Goal: Navigation & Orientation: Find specific page/section

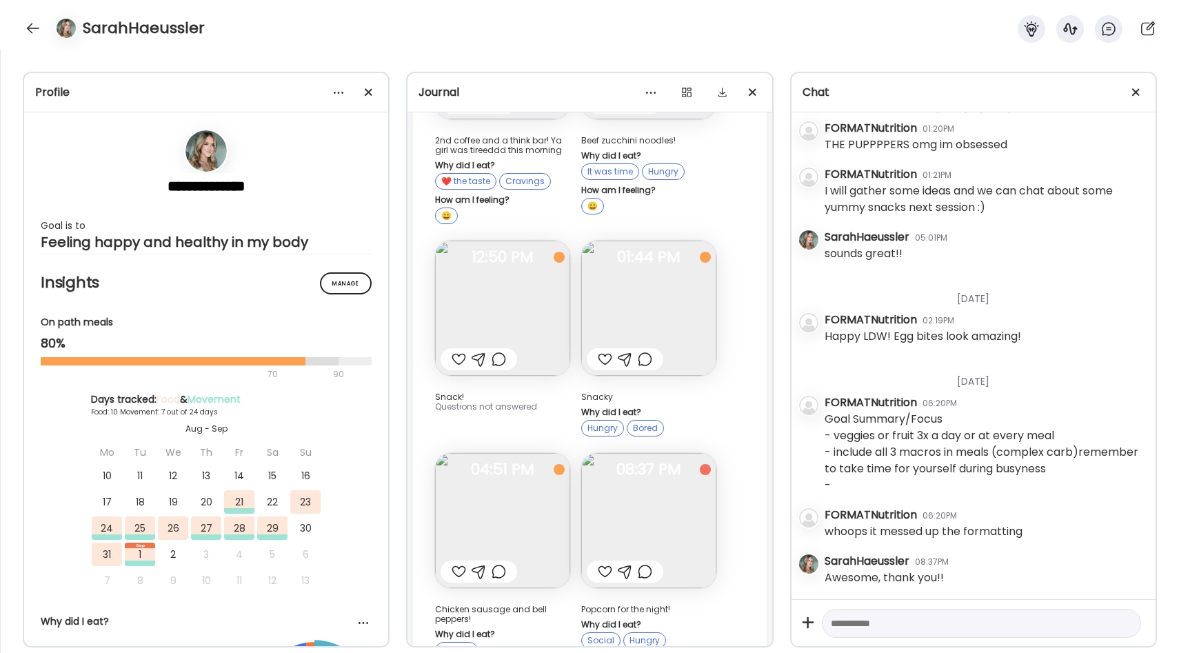
scroll to position [8256, 0]
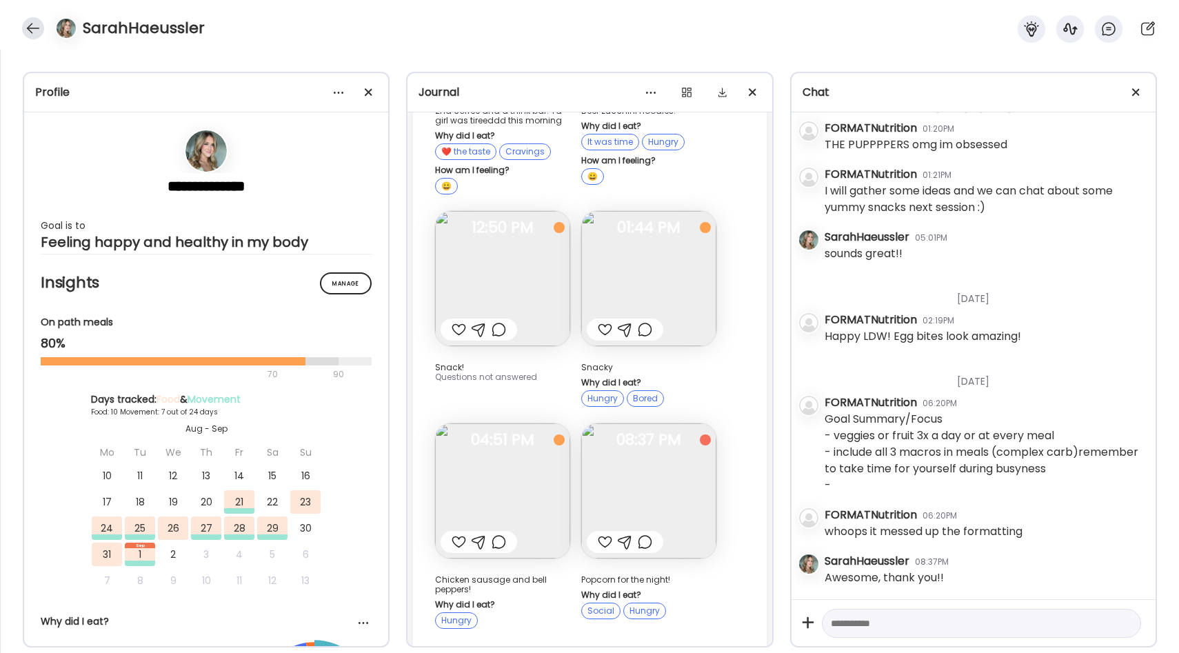
click at [40, 30] on div at bounding box center [33, 28] width 22 height 22
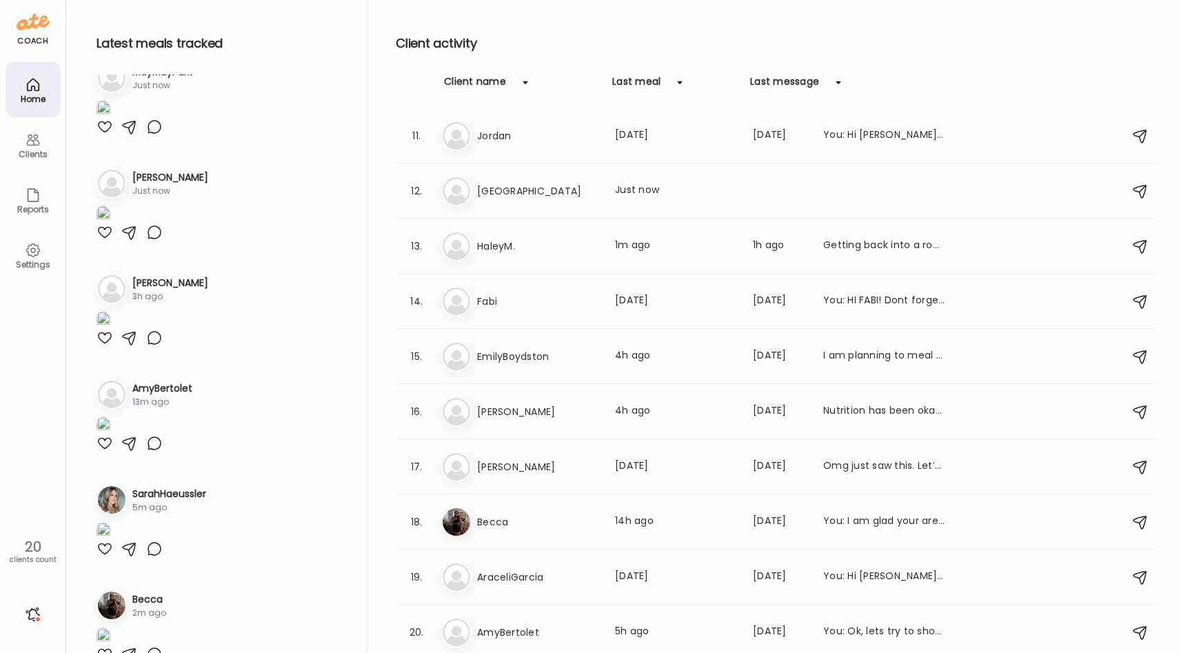
scroll to position [236, 0]
click at [110, 10] on img at bounding box center [103, 1] width 14 height 19
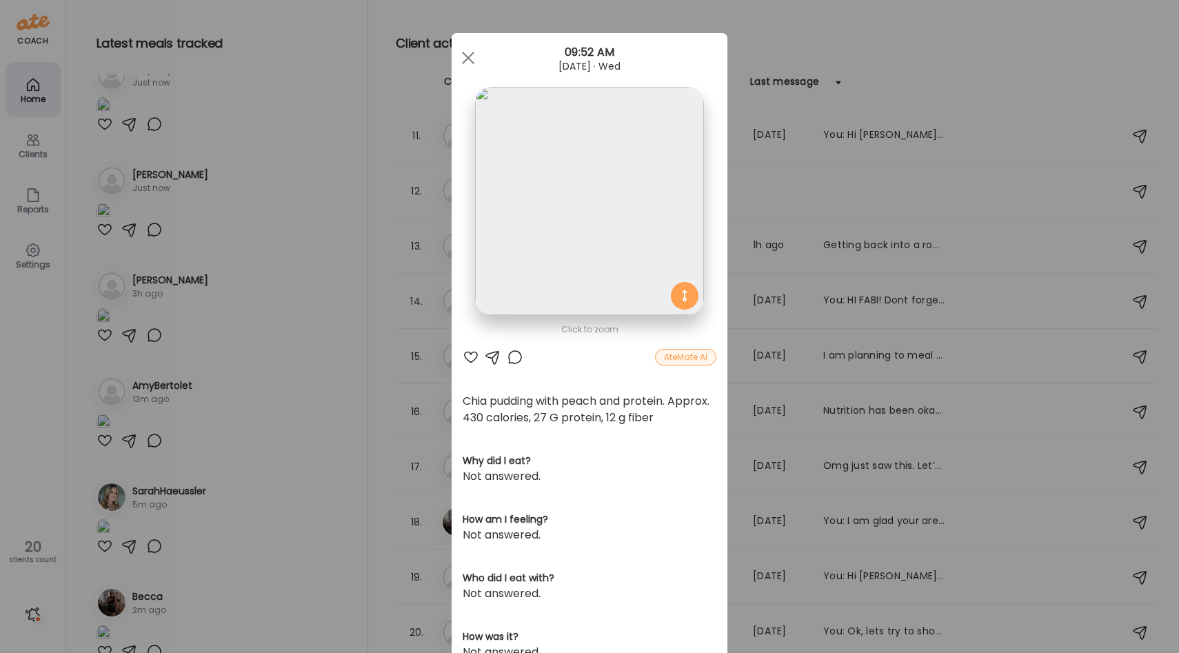
click at [471, 358] on div at bounding box center [471, 357] width 17 height 17
click at [383, 344] on div "Ate Coach Dashboard Wahoo! It’s official Take a moment to set up your Coach Pro…" at bounding box center [589, 326] width 1179 height 653
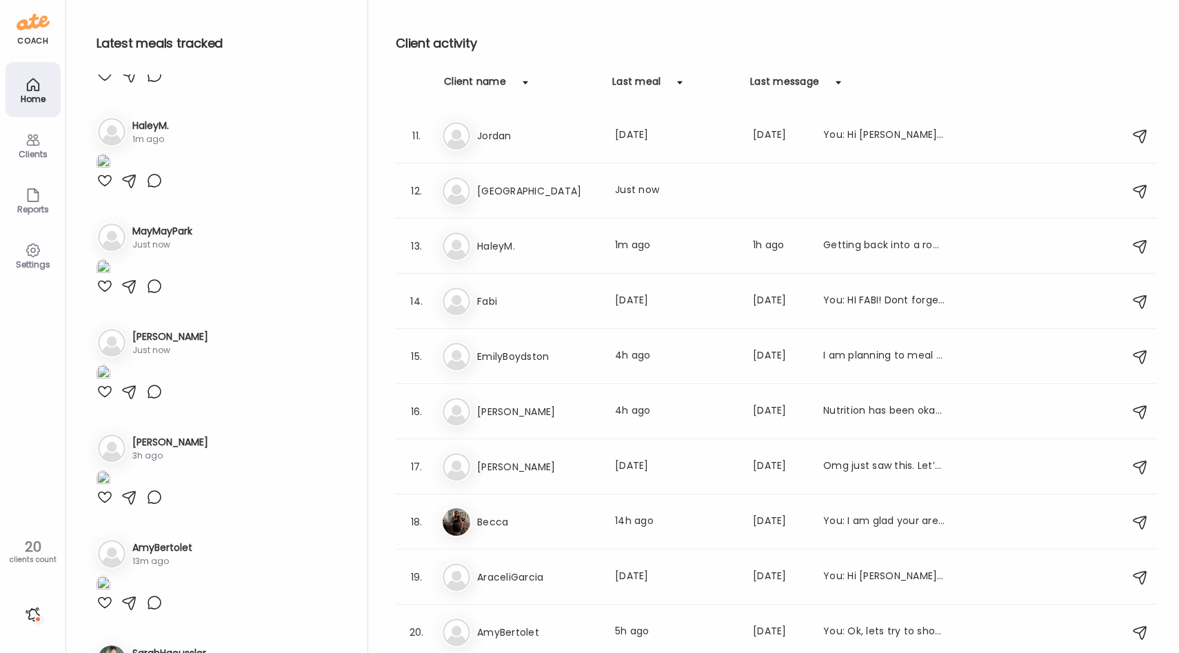
scroll to position [66, 0]
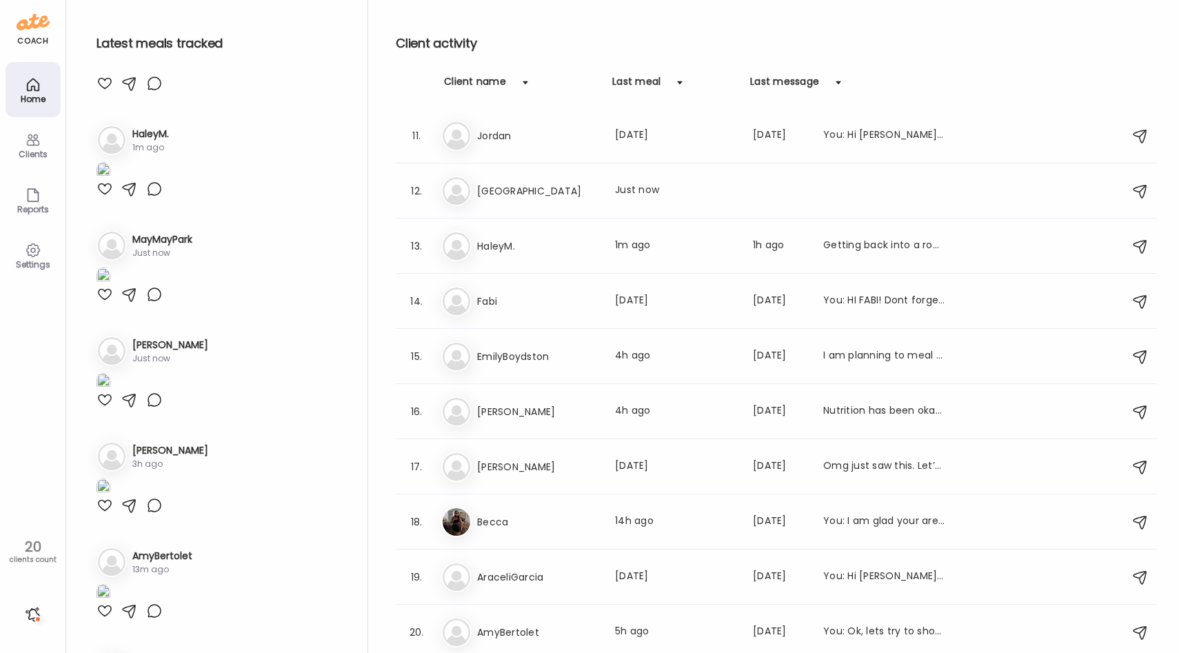
click at [105, 92] on div at bounding box center [104, 83] width 17 height 17
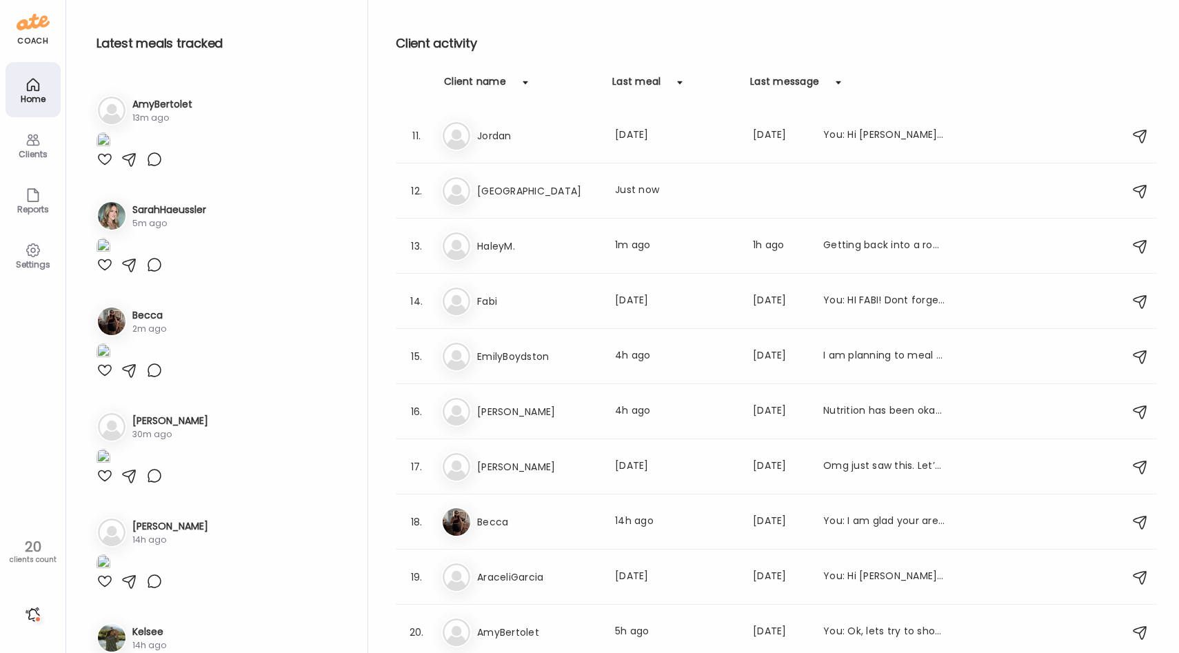
scroll to position [638, 0]
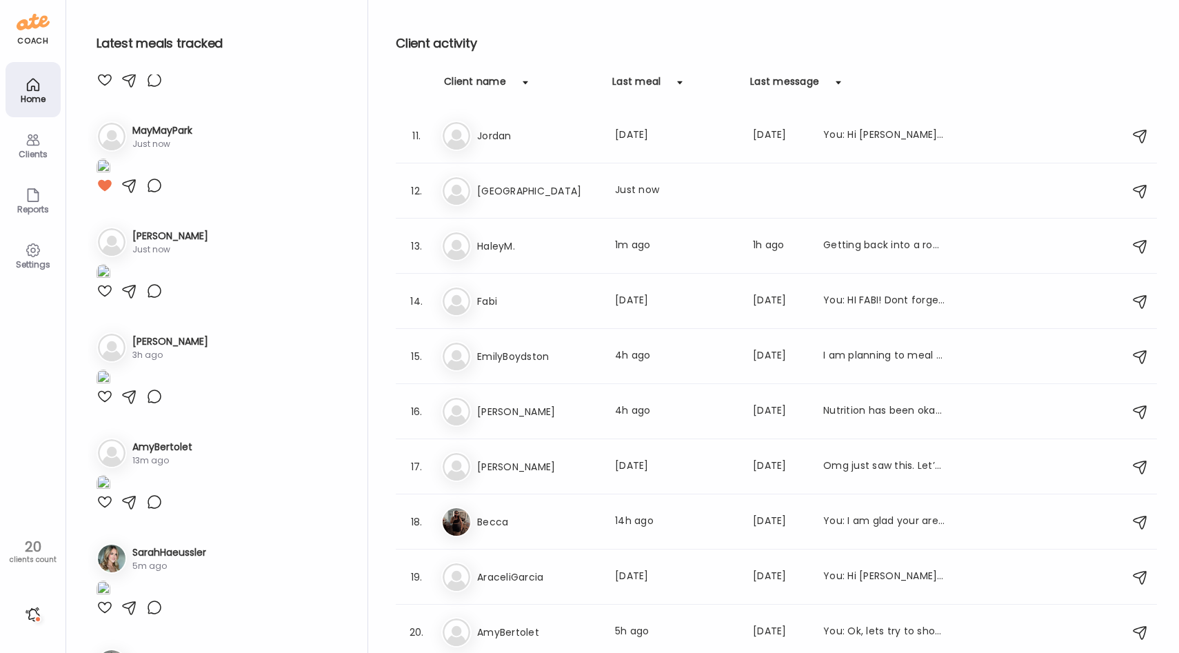
scroll to position [214, 0]
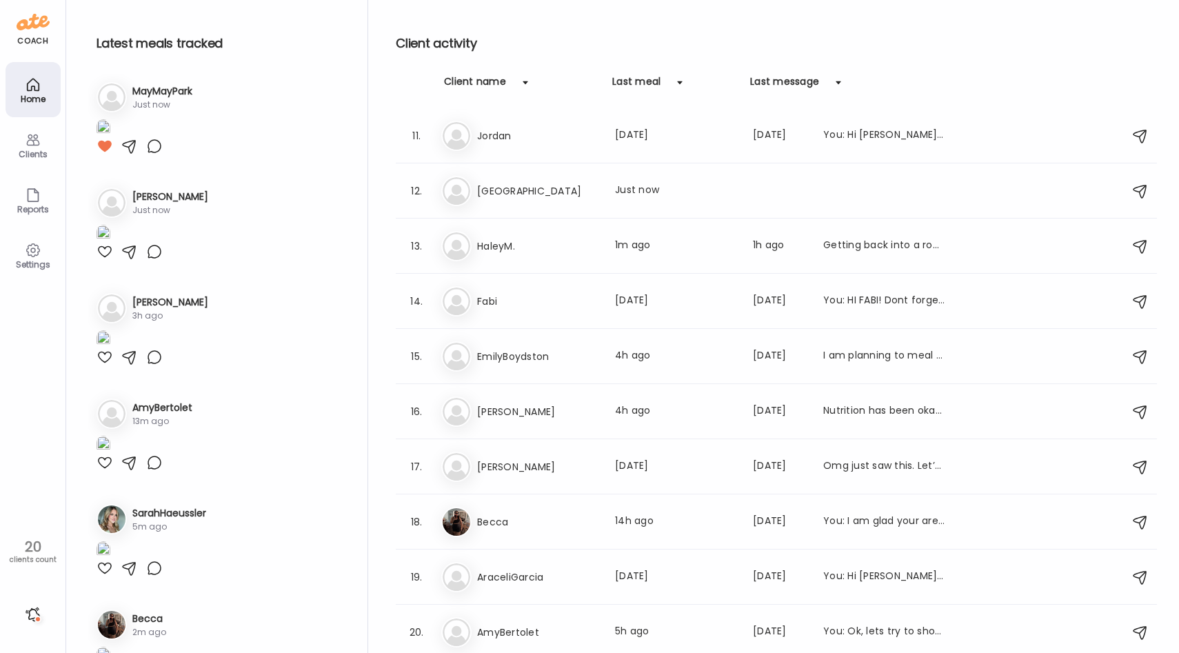
click at [102, 49] on div at bounding box center [104, 40] width 17 height 17
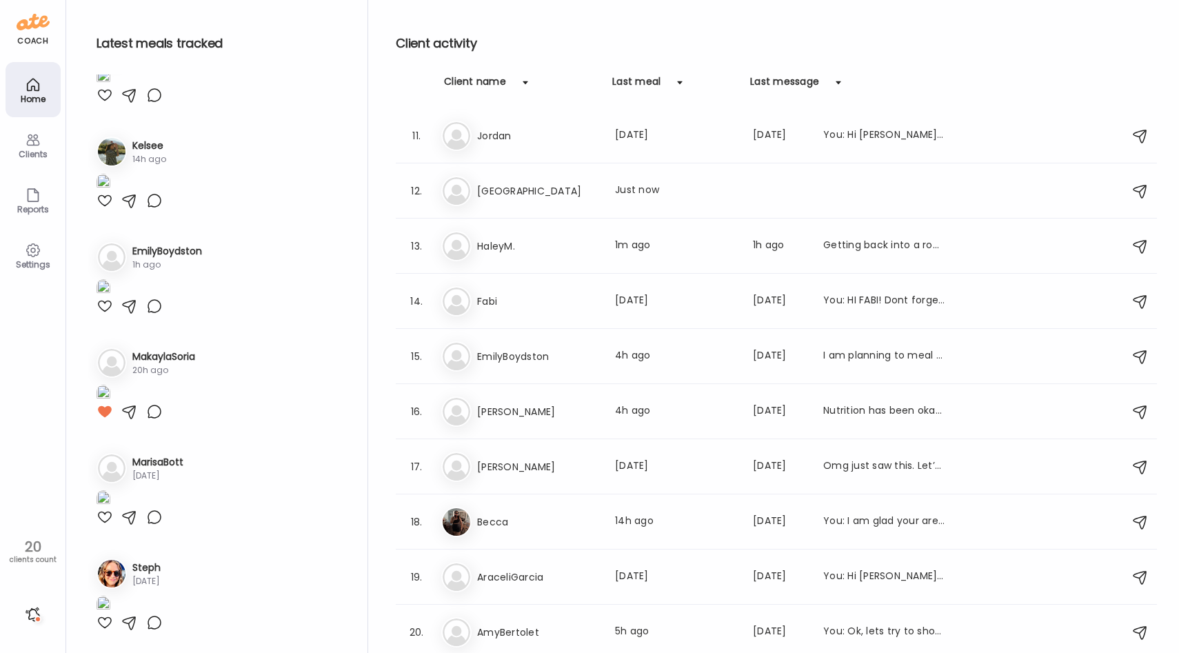
scroll to position [1261, 0]
click at [105, 209] on div at bounding box center [104, 200] width 17 height 17
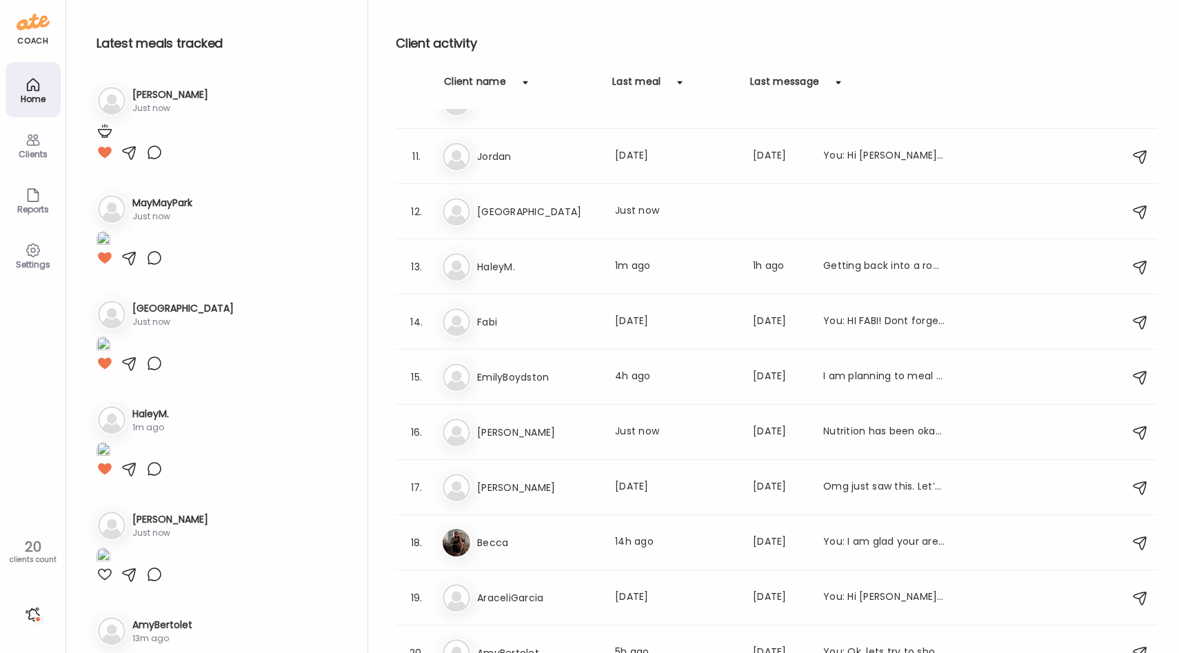
scroll to position [552, 0]
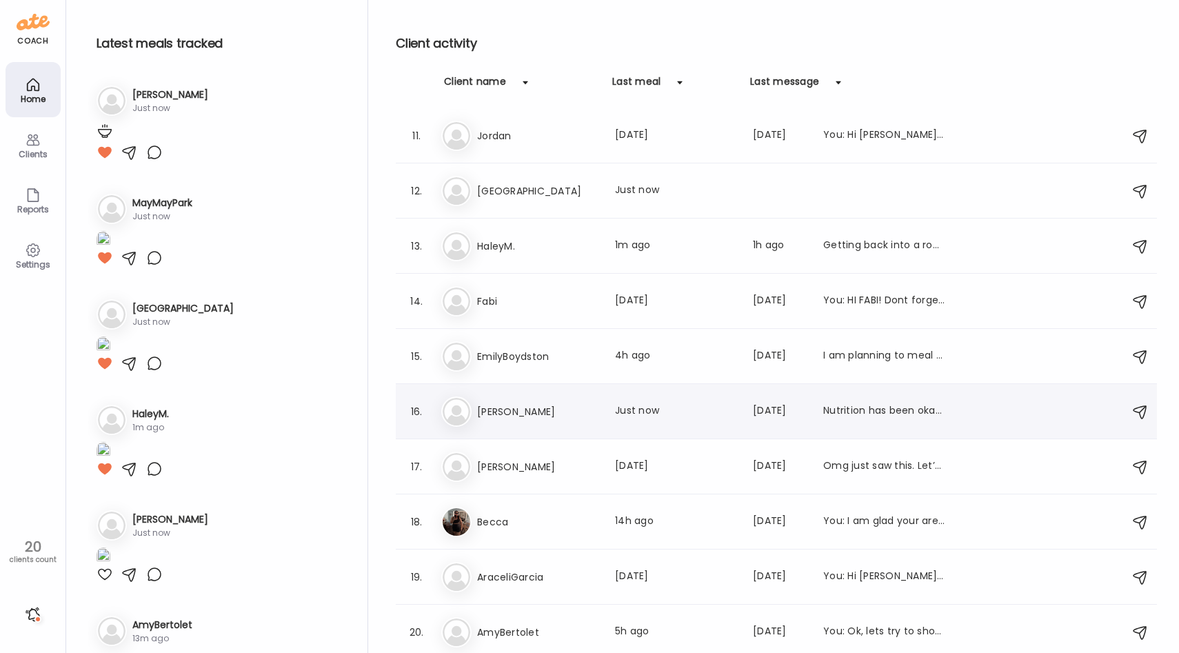
click at [511, 396] on div "Ca [PERSON_NAME] Last meal: Just now Last message: [DATE] Nutrition has been ok…" at bounding box center [778, 411] width 674 height 30
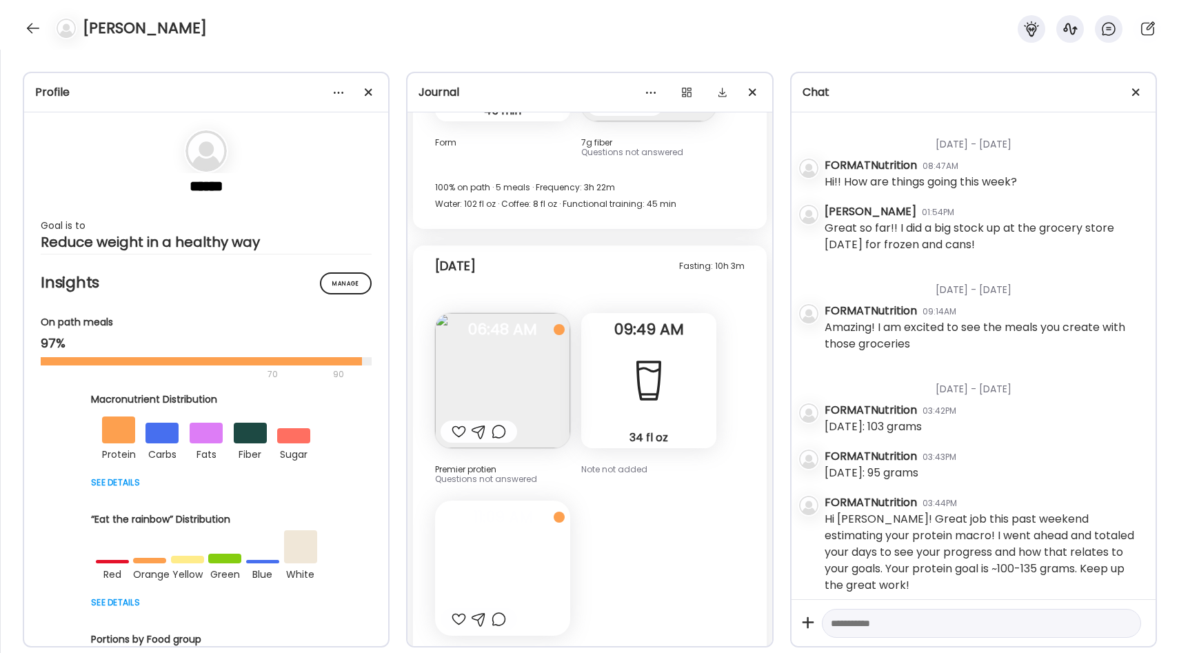
scroll to position [1475, 0]
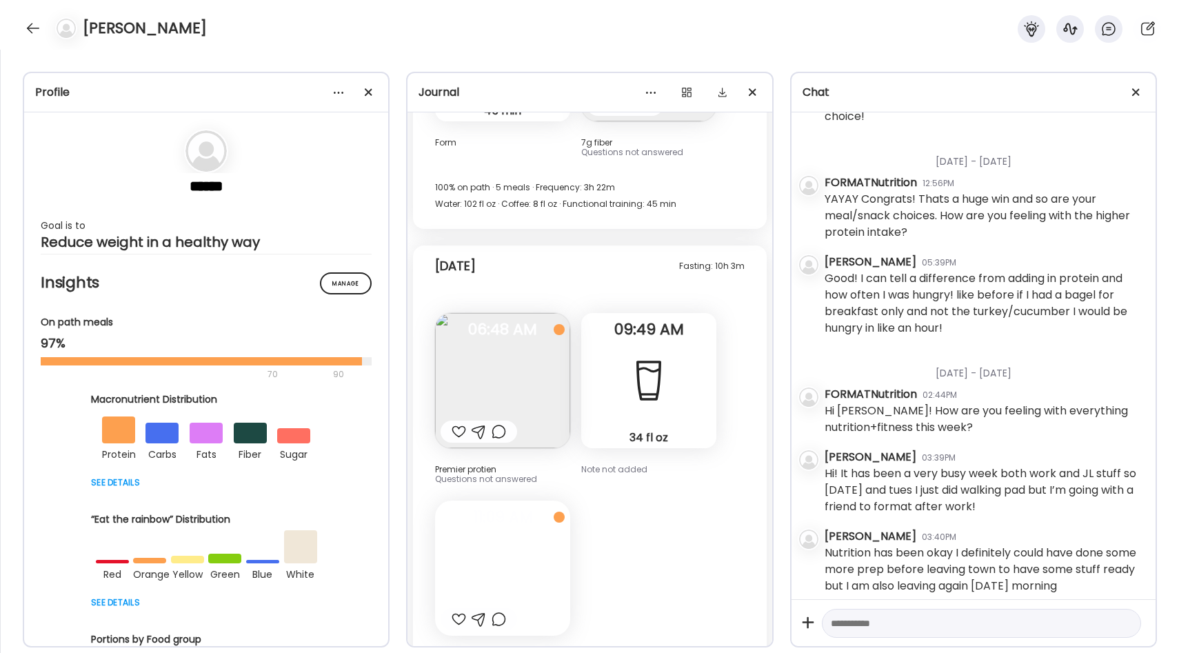
click at [520, 500] on div at bounding box center [502, 567] width 135 height 135
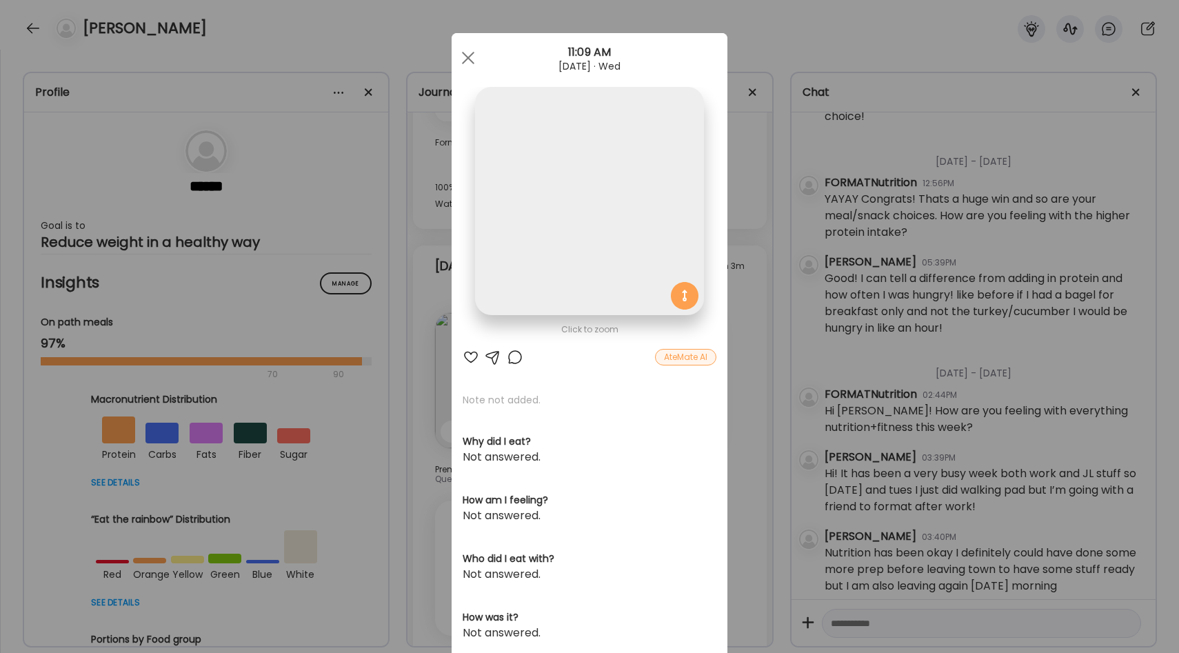
click at [748, 383] on div "Ate Coach Dashboard Wahoo! It’s official Take a moment to set up your Coach Pro…" at bounding box center [589, 326] width 1179 height 653
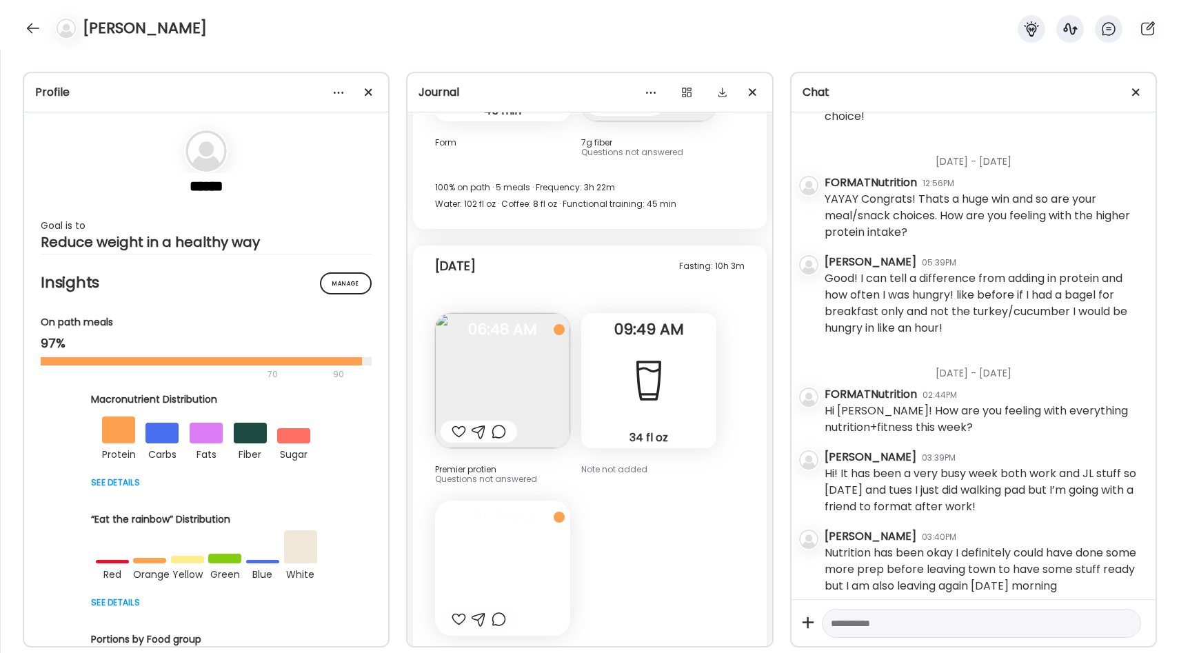
click at [532, 500] on div at bounding box center [502, 567] width 135 height 135
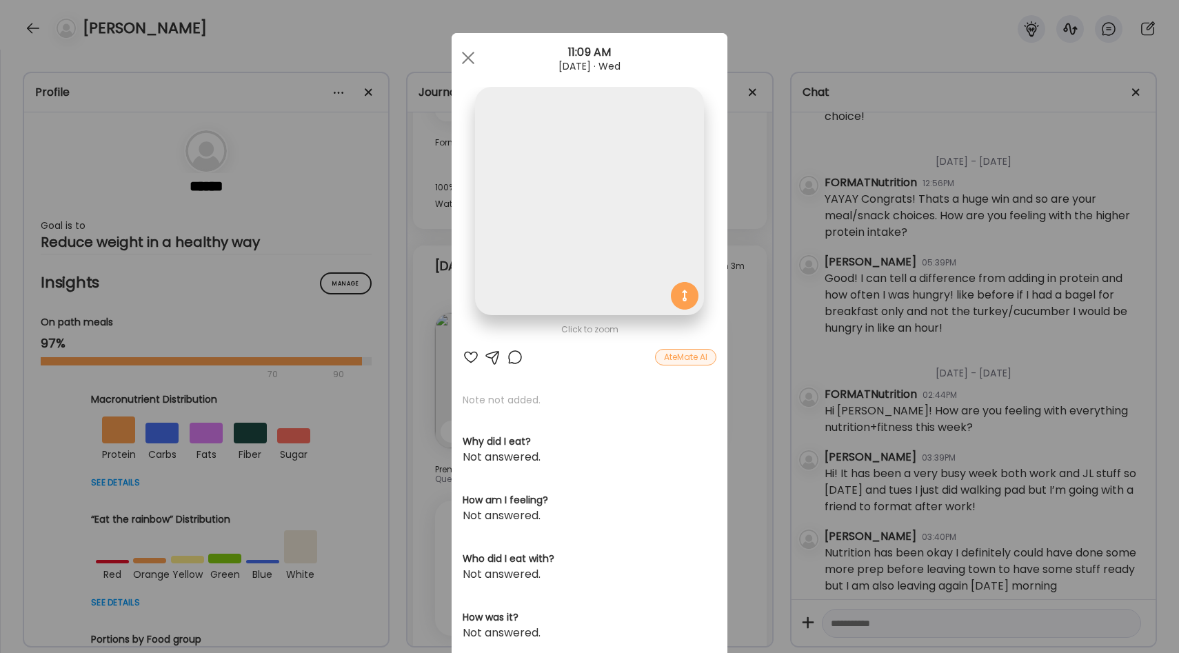
click at [735, 377] on div "Ate Coach Dashboard Wahoo! It’s official Take a moment to set up your Coach Pro…" at bounding box center [589, 326] width 1179 height 653
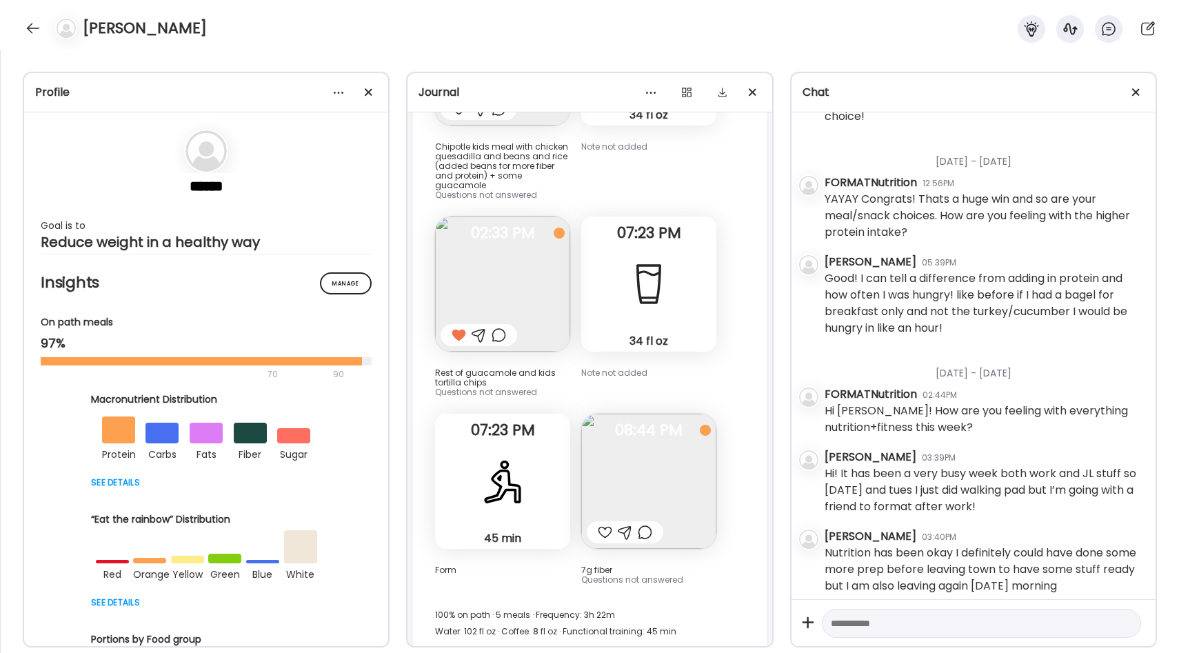
scroll to position [29745, 0]
click at [631, 414] on img at bounding box center [648, 481] width 135 height 135
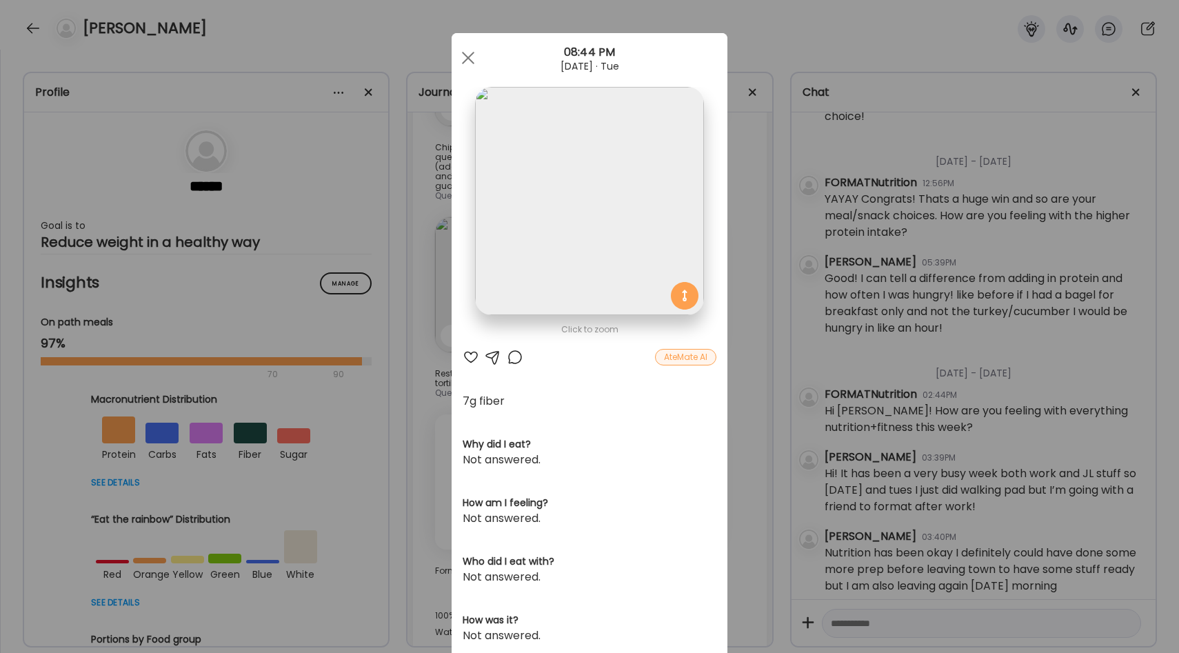
click at [760, 321] on div "Ate Coach Dashboard Wahoo! It’s official Take a moment to set up your Coach Pro…" at bounding box center [589, 326] width 1179 height 653
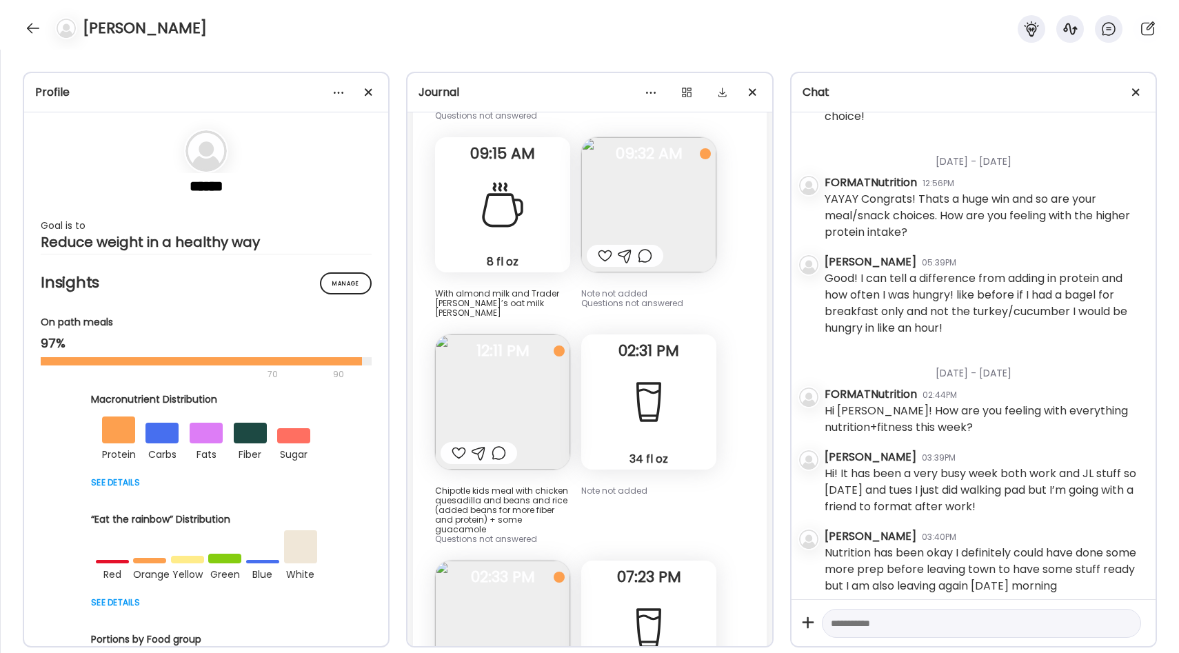
scroll to position [29375, 0]
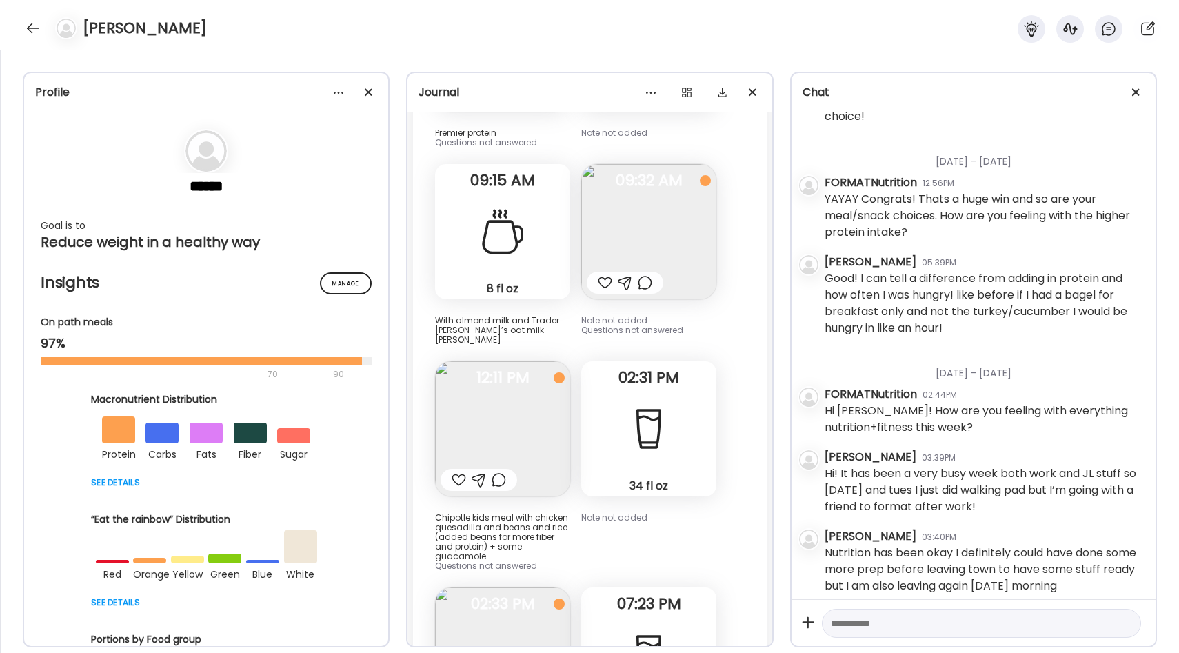
click at [490, 361] on img at bounding box center [502, 428] width 135 height 135
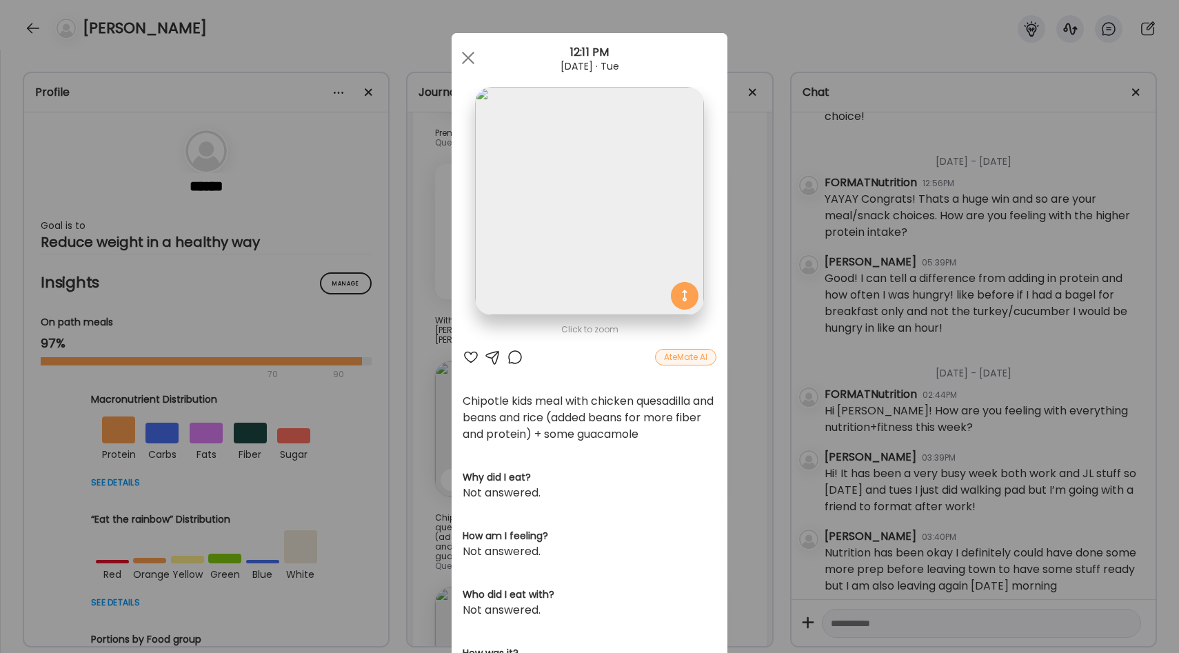
click at [750, 303] on div "Ate Coach Dashboard Wahoo! It’s official Take a moment to set up your Coach Pro…" at bounding box center [589, 326] width 1179 height 653
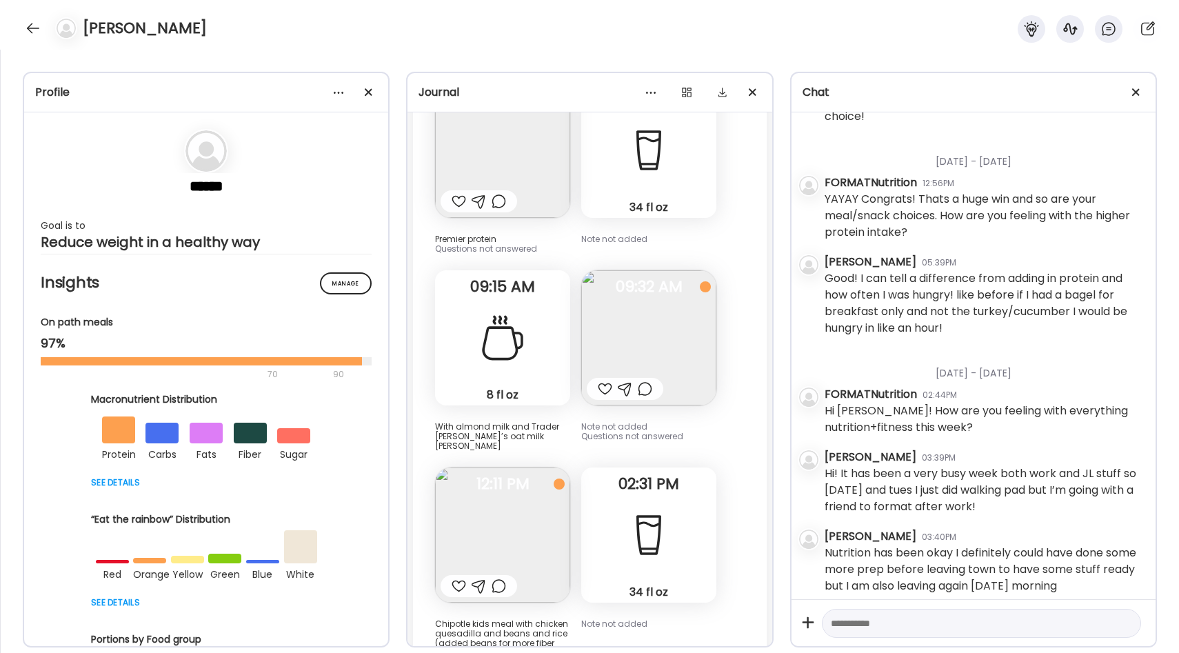
scroll to position [29266, 0]
click at [507, 470] on img at bounding box center [502, 537] width 135 height 135
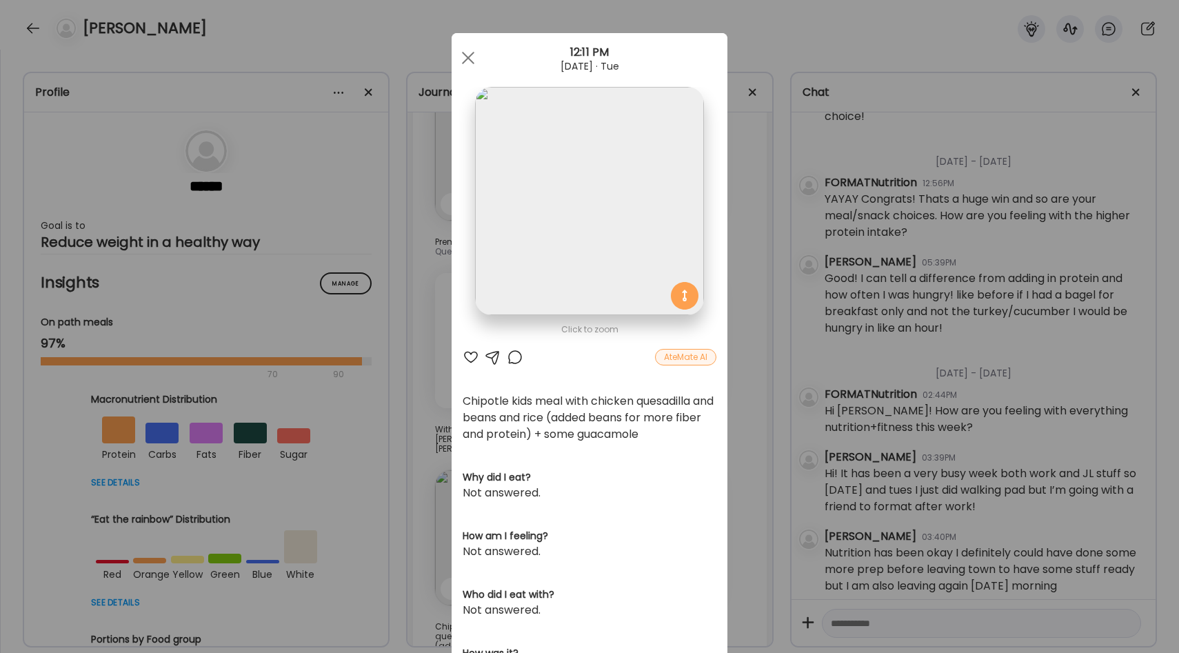
click at [727, 397] on div "Ate Coach Dashboard Wahoo! It’s official Take a moment to set up your Coach Pro…" at bounding box center [589, 326] width 1179 height 653
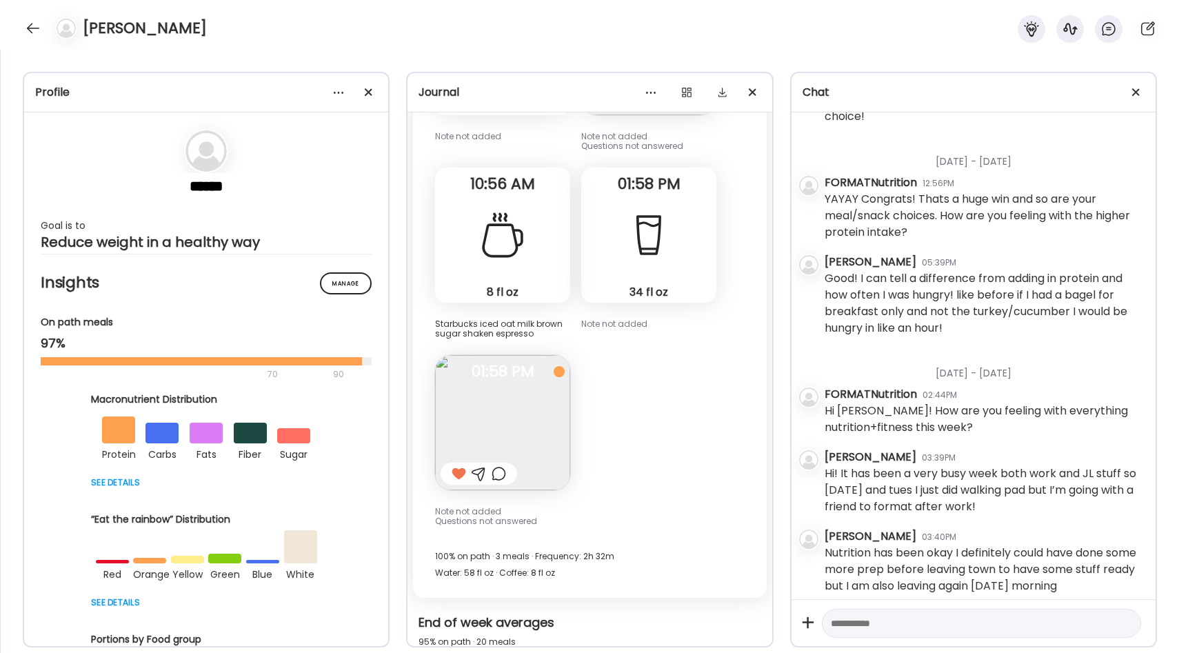
scroll to position [28534, 0]
click at [520, 356] on img at bounding box center [502, 423] width 135 height 135
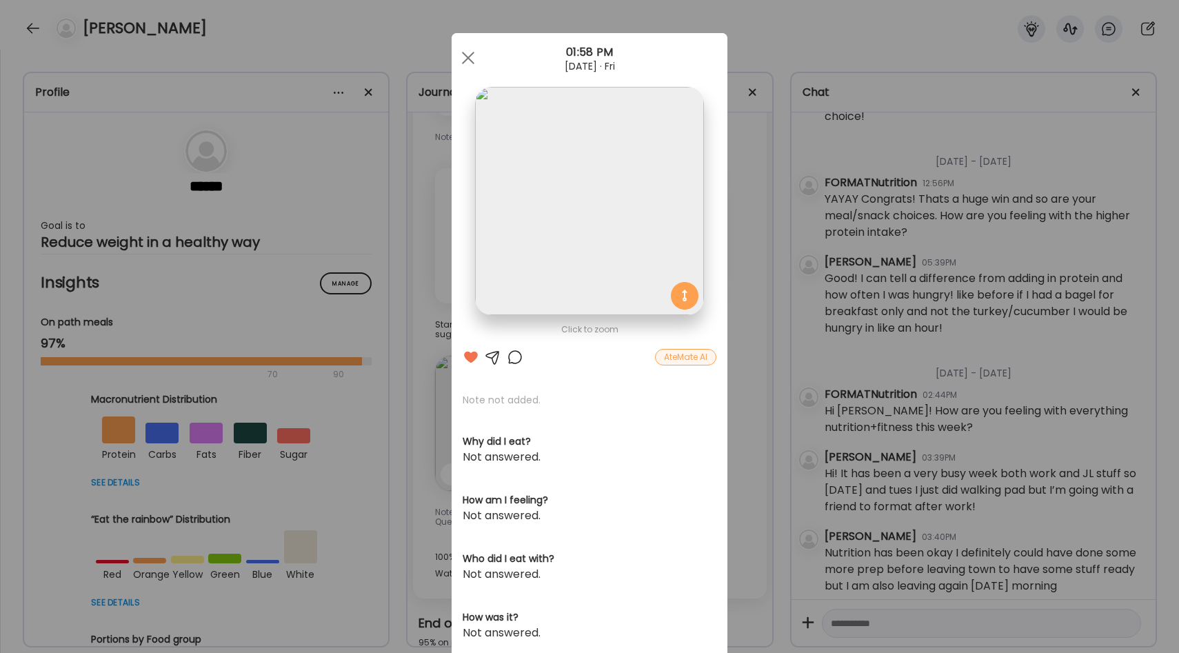
click at [749, 321] on div "Ate Coach Dashboard Wahoo! It’s official Take a moment to set up your Coach Pro…" at bounding box center [589, 326] width 1179 height 653
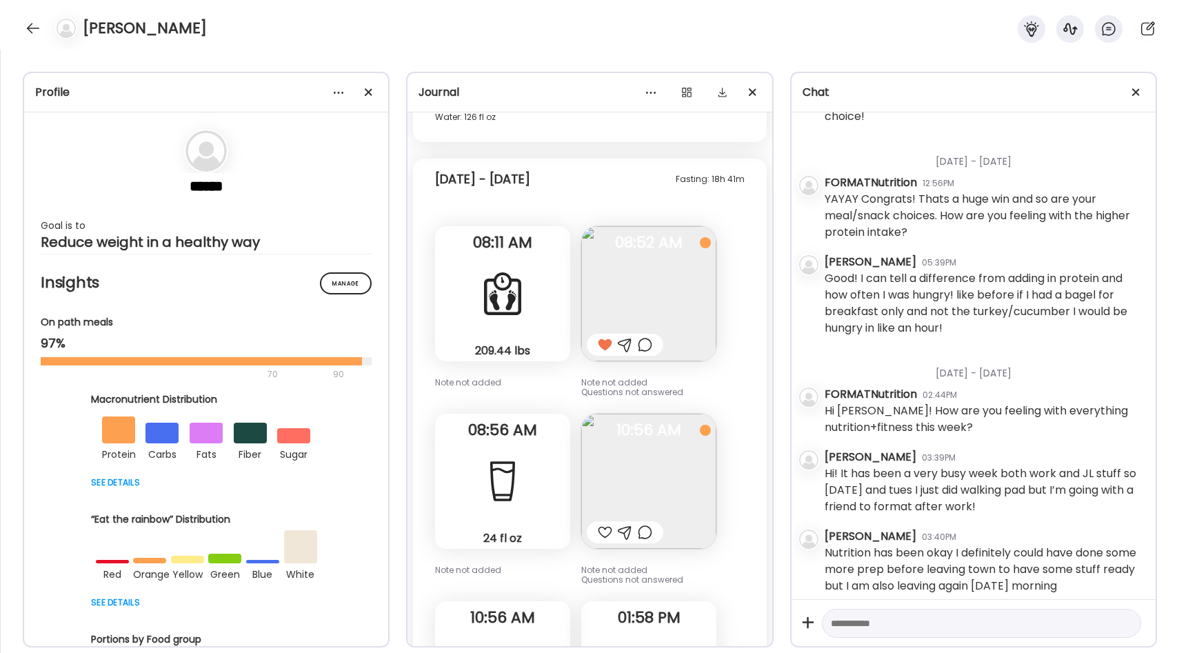
scroll to position [28041, 0]
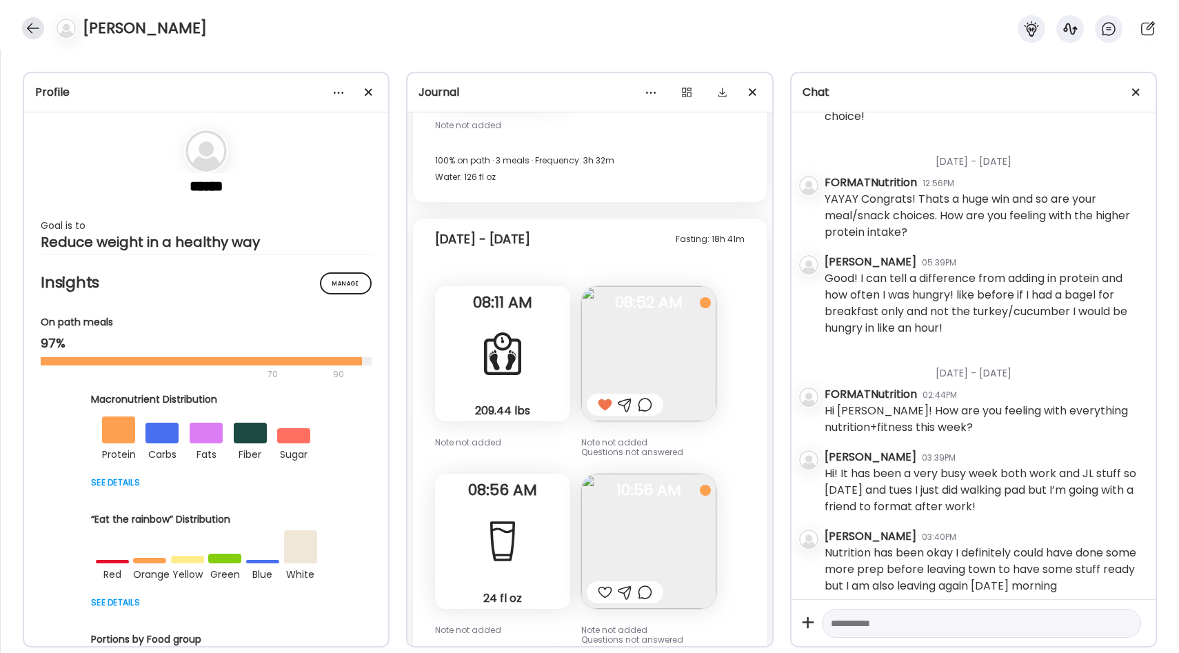
click at [32, 31] on div at bounding box center [33, 28] width 22 height 22
